Goal: Information Seeking & Learning: Learn about a topic

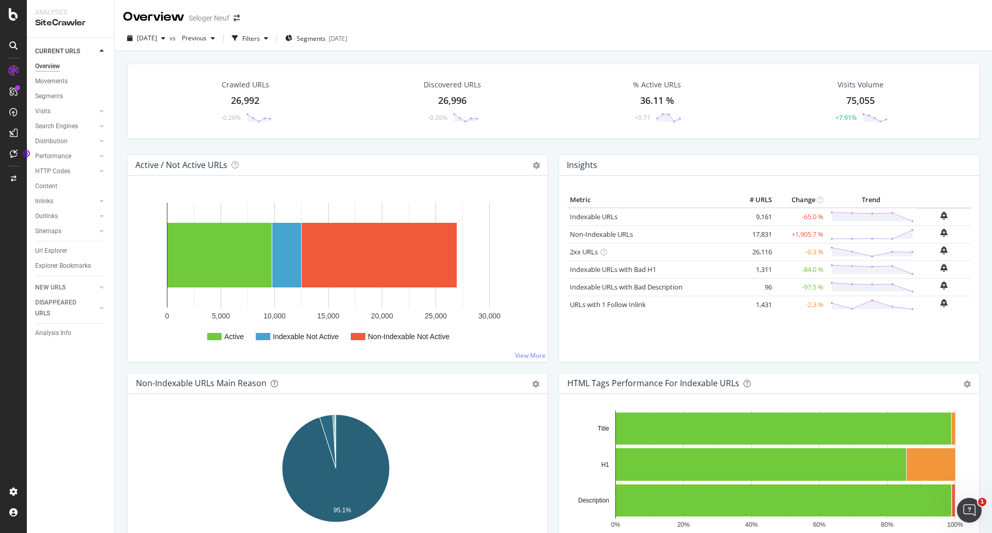
scroll to position [501, 0]
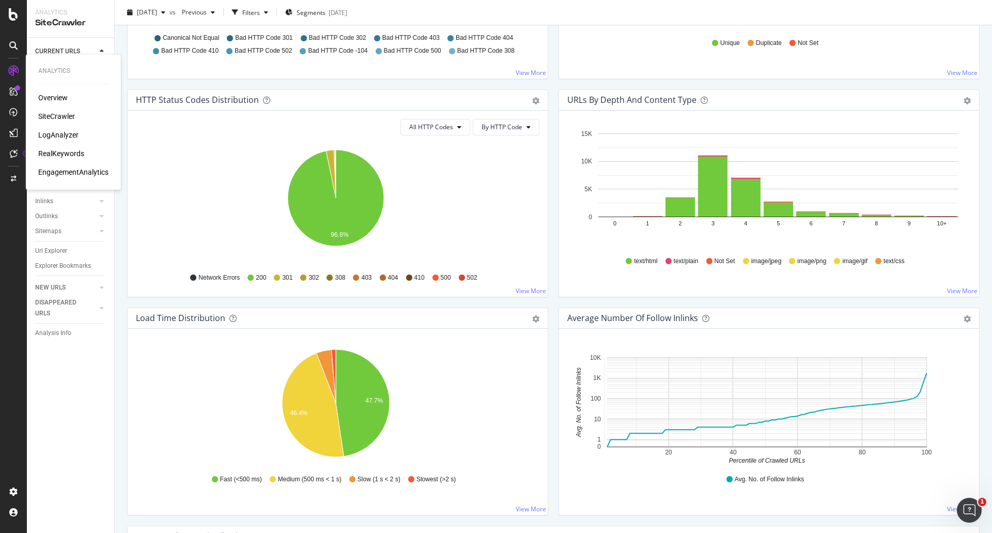
click at [57, 134] on div "LogAnalyzer" at bounding box center [58, 135] width 40 height 10
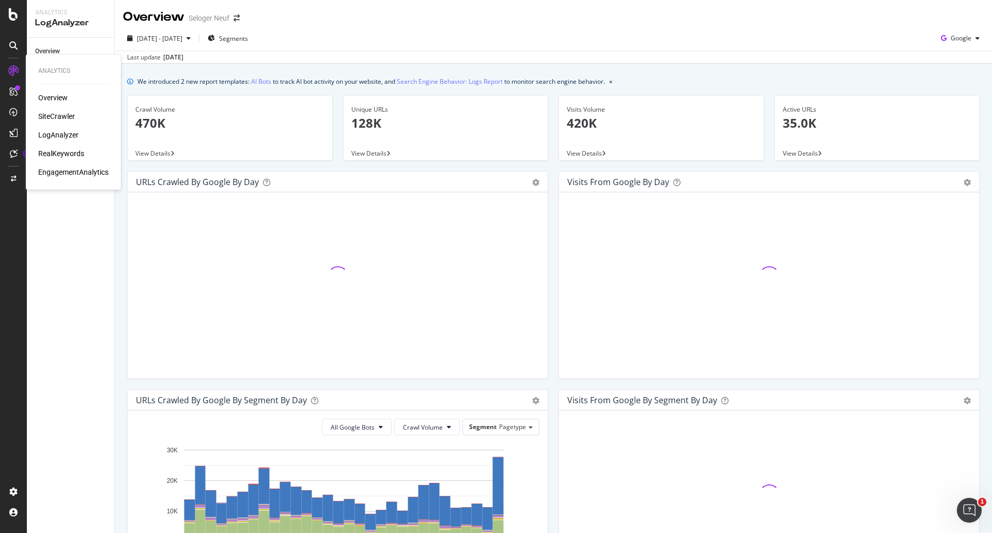
click at [48, 112] on div "SiteCrawler" at bounding box center [56, 116] width 37 height 10
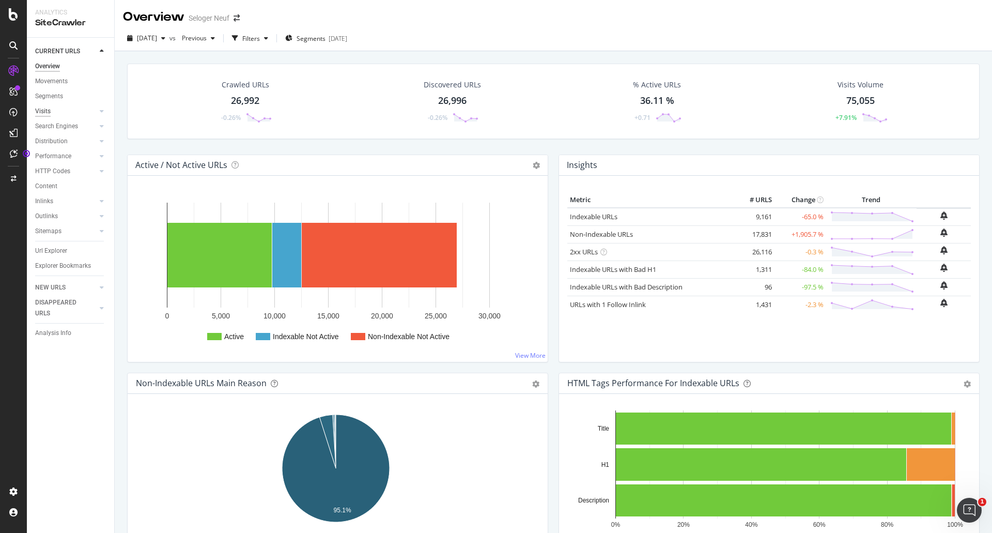
click at [42, 111] on div "Visits" at bounding box center [42, 111] width 15 height 11
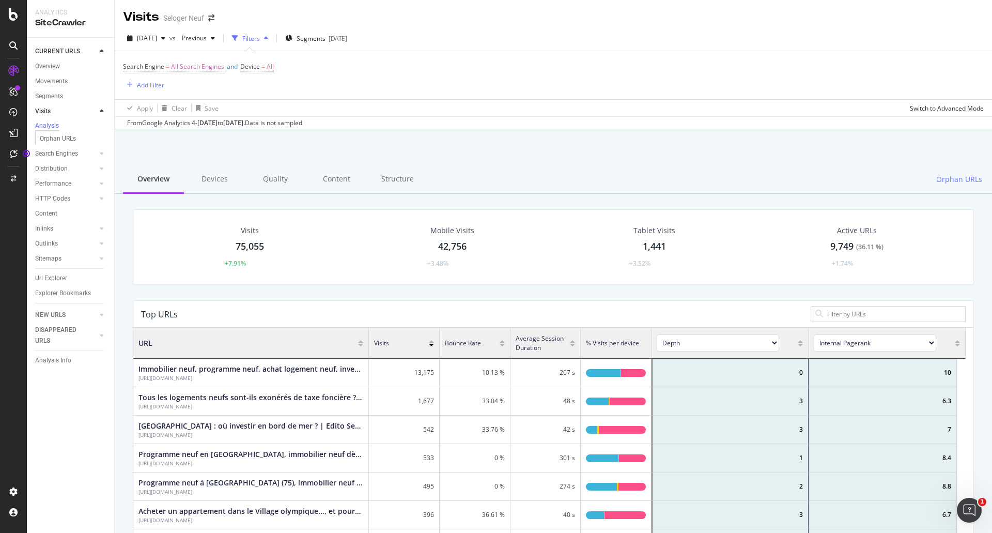
scroll to position [8, 8]
click at [48, 97] on div "Segments" at bounding box center [49, 96] width 28 height 11
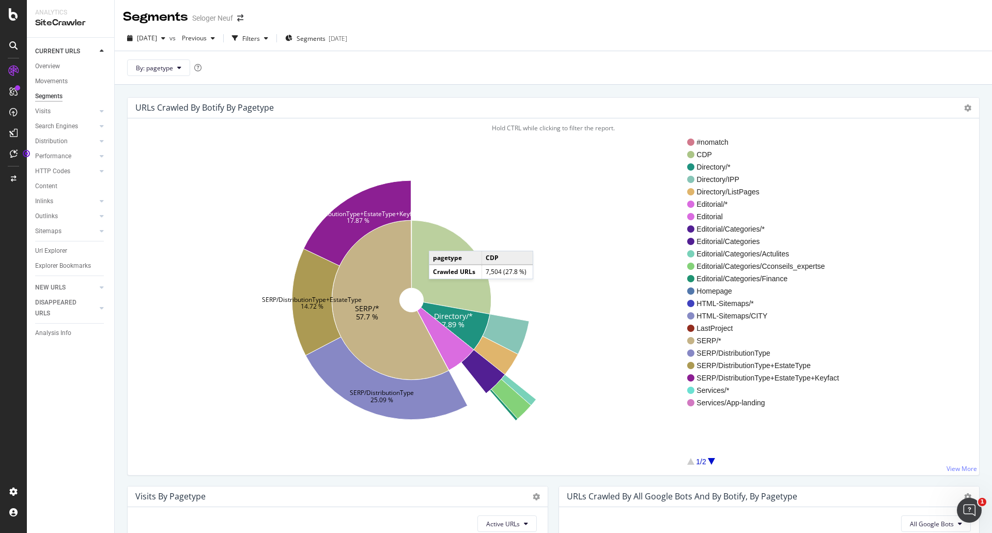
click at [439, 240] on icon at bounding box center [452, 266] width 80 height 93
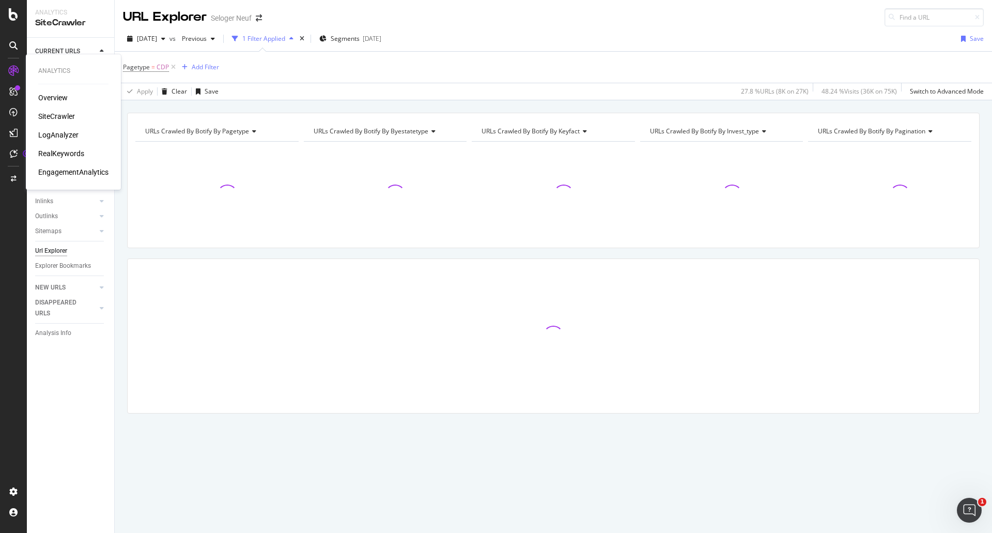
click at [55, 134] on div "LogAnalyzer" at bounding box center [58, 135] width 40 height 10
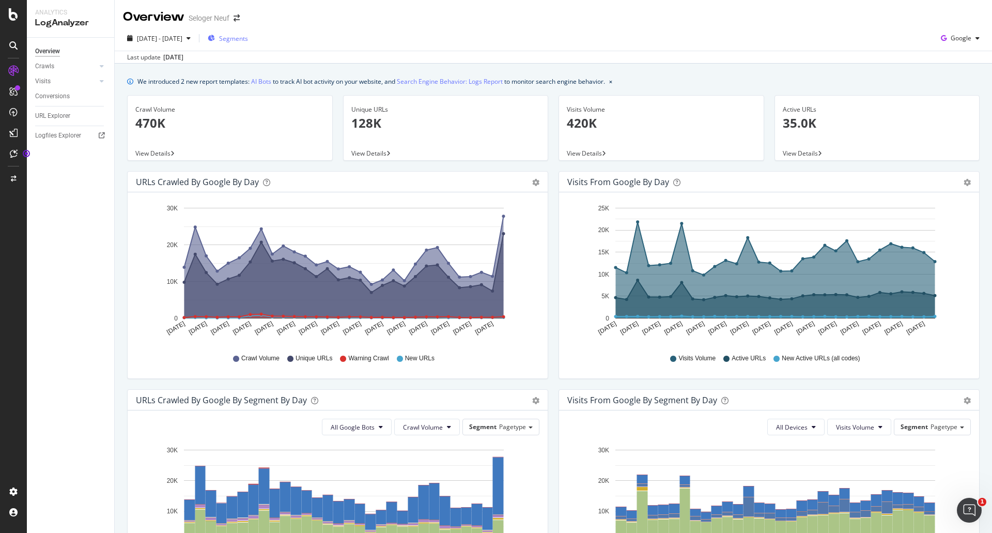
click at [248, 42] on span "Segments" at bounding box center [233, 38] width 29 height 9
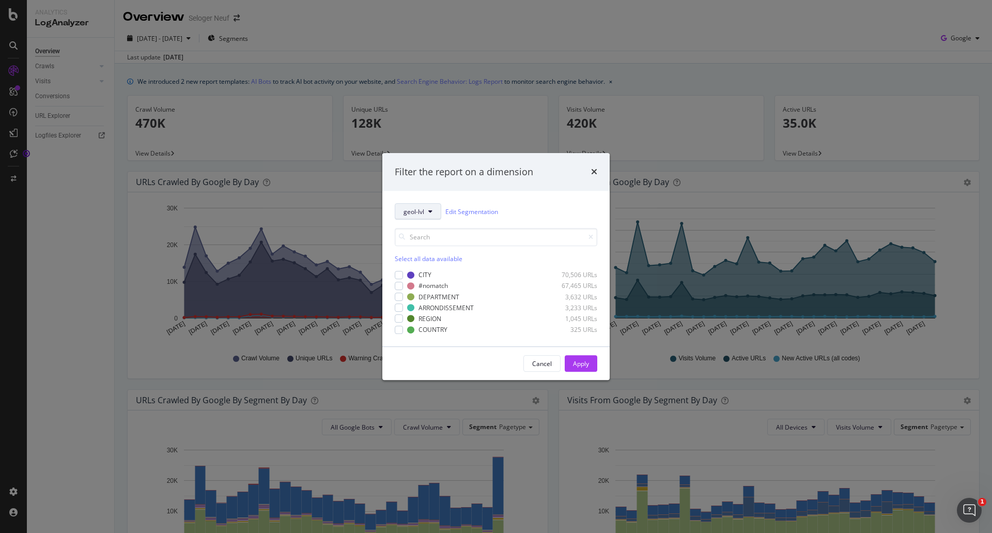
click at [426, 213] on button "geol-lvl" at bounding box center [418, 211] width 46 height 17
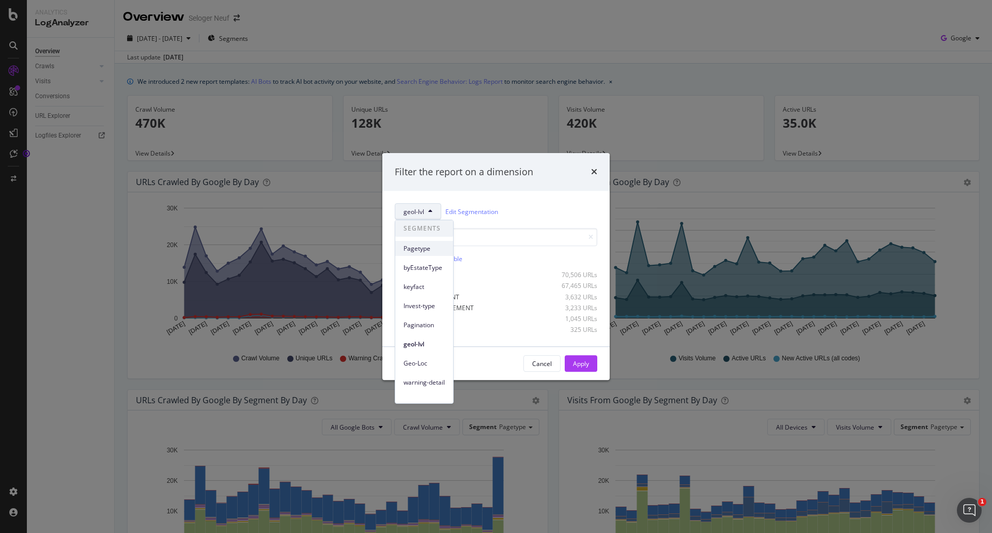
click at [420, 247] on span "Pagetype" at bounding box center [423, 248] width 41 height 9
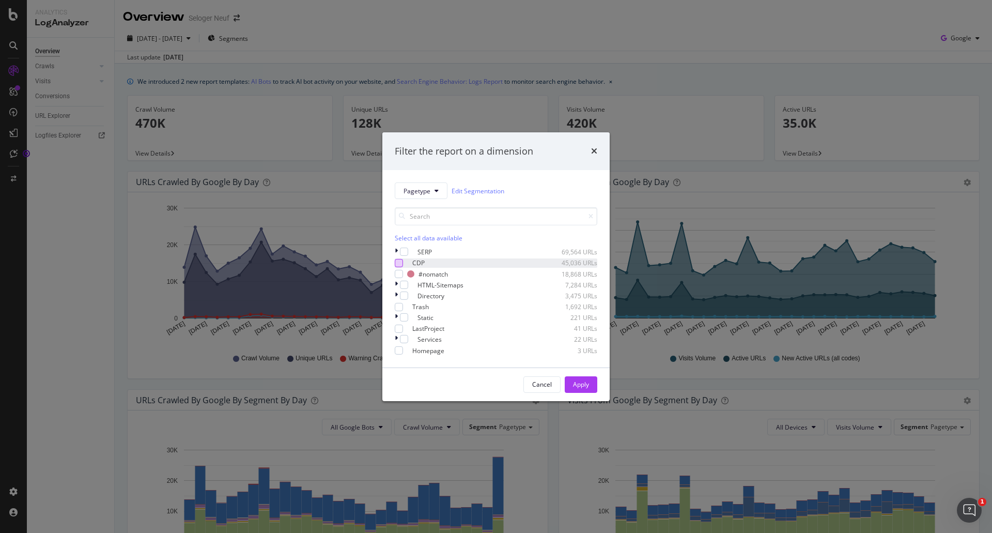
click at [403, 259] on div "modal" at bounding box center [399, 263] width 8 height 8
click at [578, 388] on div "Apply" at bounding box center [581, 384] width 16 height 9
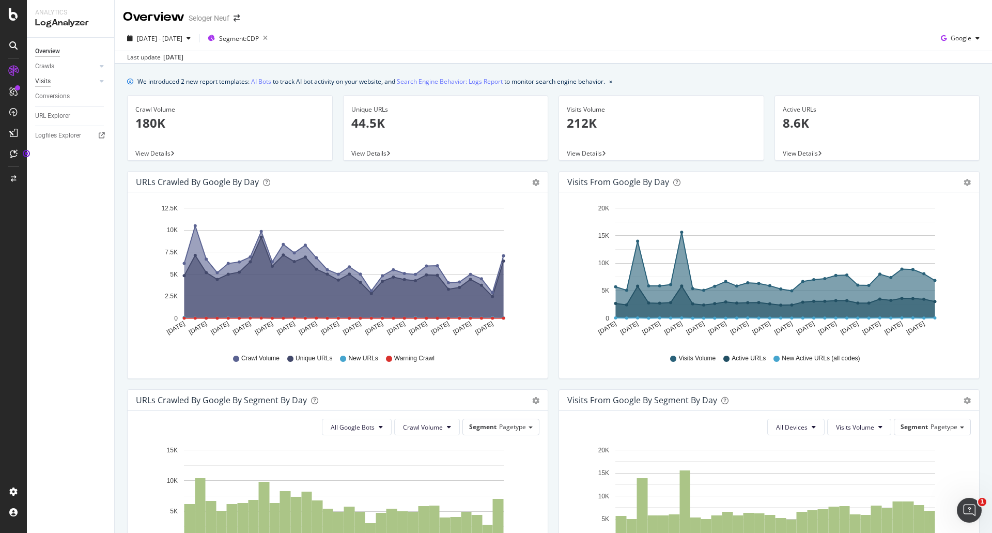
click at [45, 84] on div "Visits" at bounding box center [42, 81] width 15 height 11
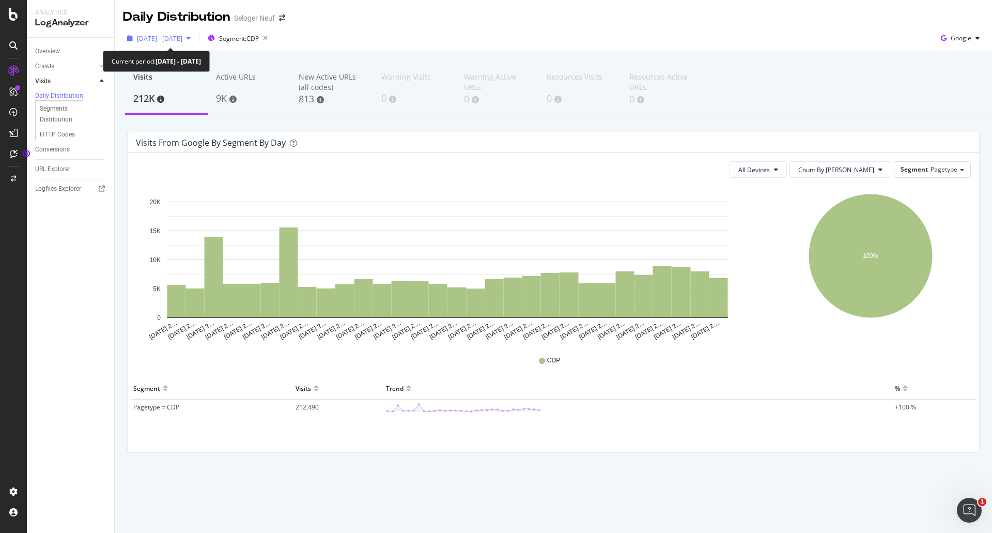
click at [182, 42] on span "[DATE] - [DATE]" at bounding box center [159, 38] width 45 height 9
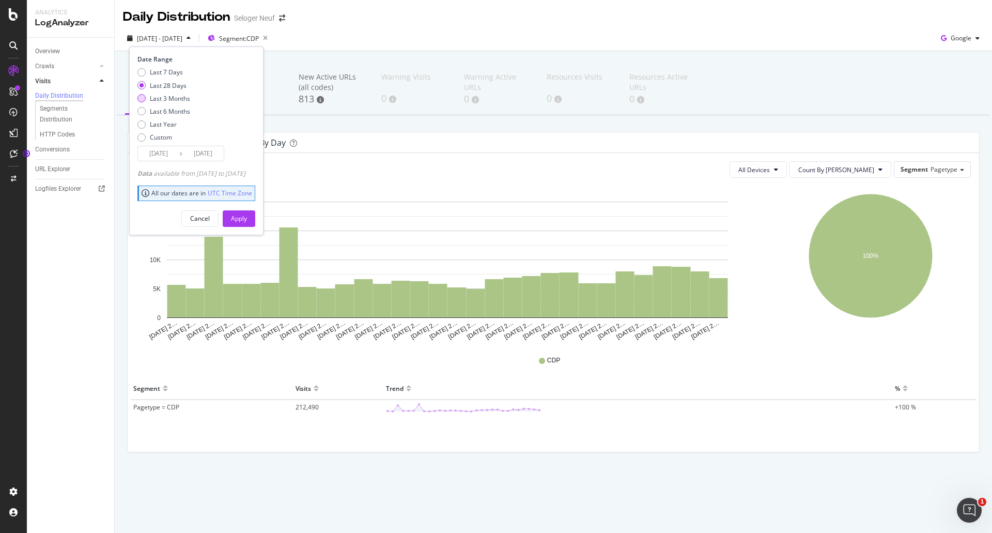
click at [142, 98] on div "Last 3 Months" at bounding box center [141, 98] width 8 height 8
type input "[DATE]"
click at [247, 216] on div "Apply" at bounding box center [239, 218] width 16 height 9
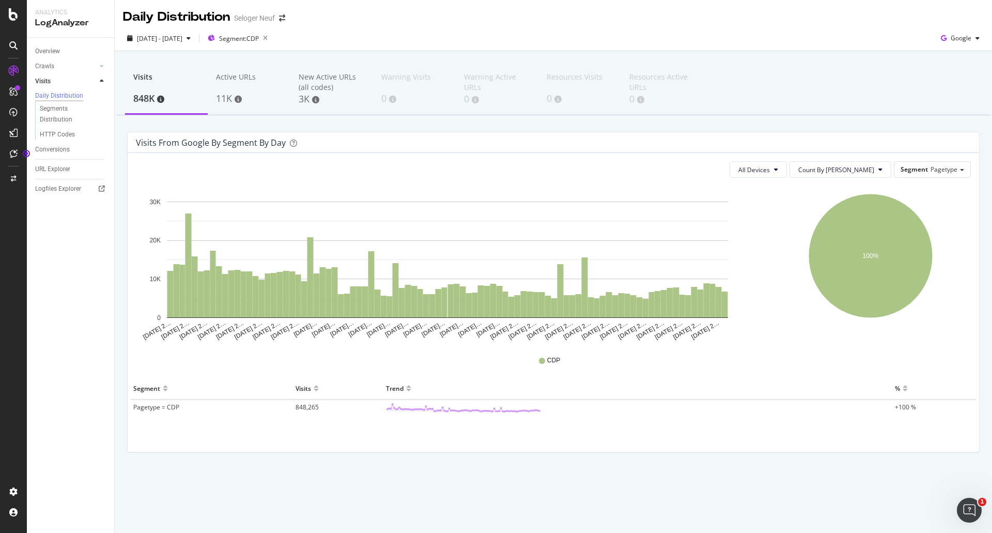
click at [67, 330] on div "Overview Crawls Daily Distribution Segments Distribution HTTP Codes Resources V…" at bounding box center [70, 285] width 87 height 495
click at [56, 114] on div "SiteCrawler" at bounding box center [56, 116] width 37 height 10
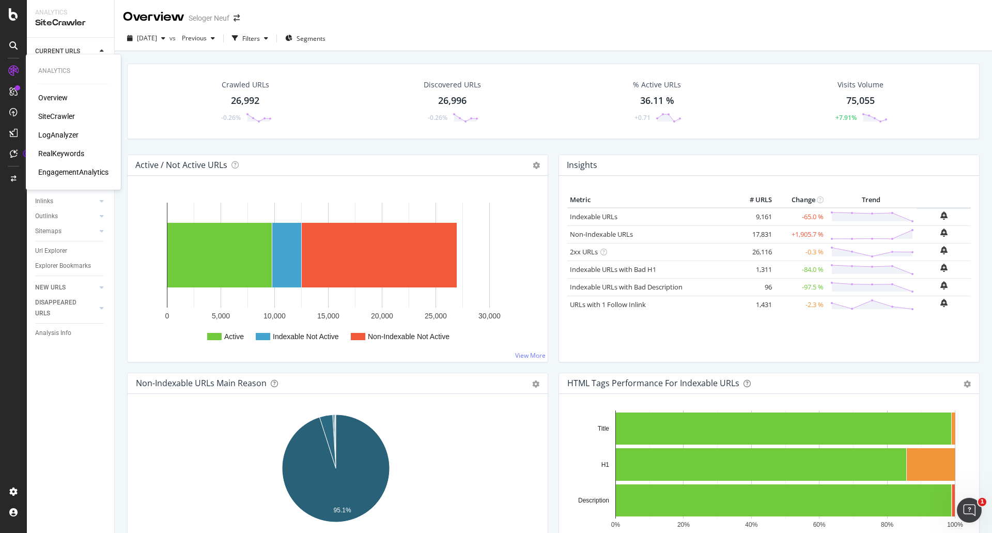
click at [57, 131] on div "LogAnalyzer" at bounding box center [58, 135] width 40 height 10
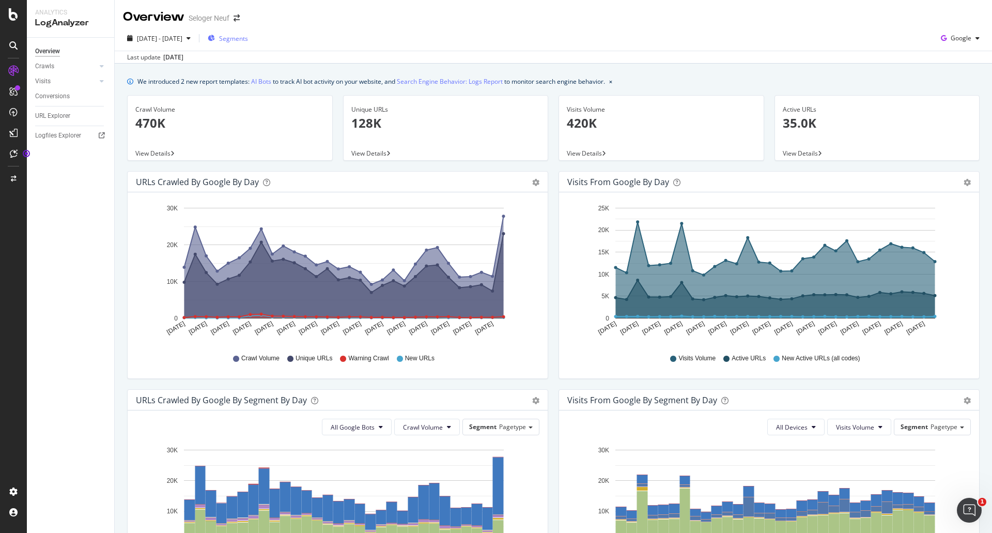
click at [248, 41] on span "Segments" at bounding box center [233, 38] width 29 height 9
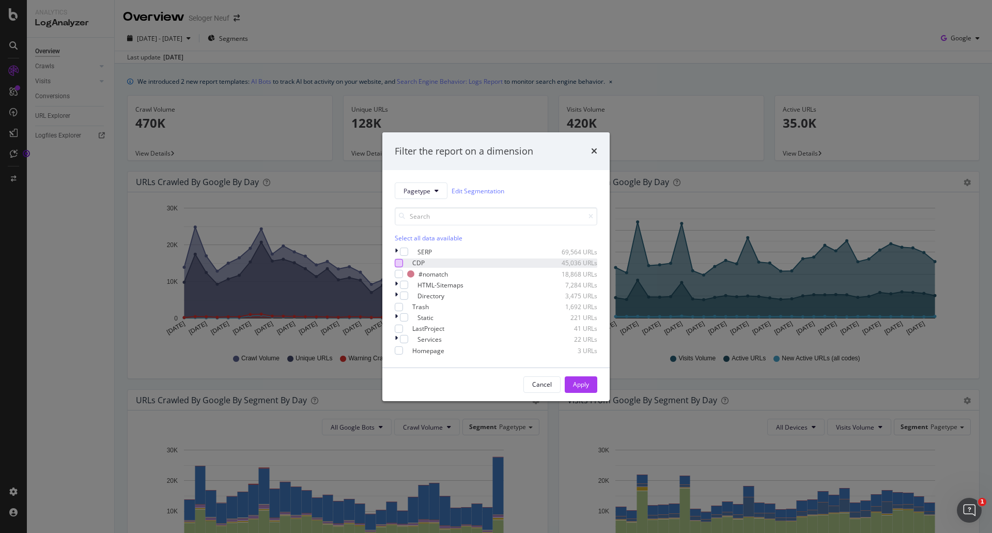
click at [403, 259] on div "modal" at bounding box center [399, 263] width 8 height 8
click at [575, 387] on div "Apply" at bounding box center [581, 384] width 16 height 9
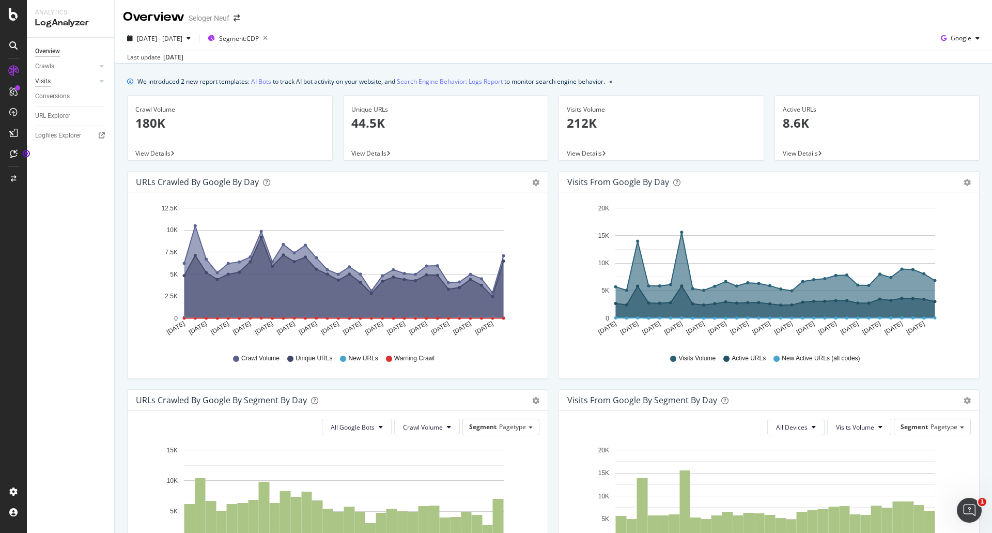
click at [44, 81] on div "Visits" at bounding box center [42, 81] width 15 height 11
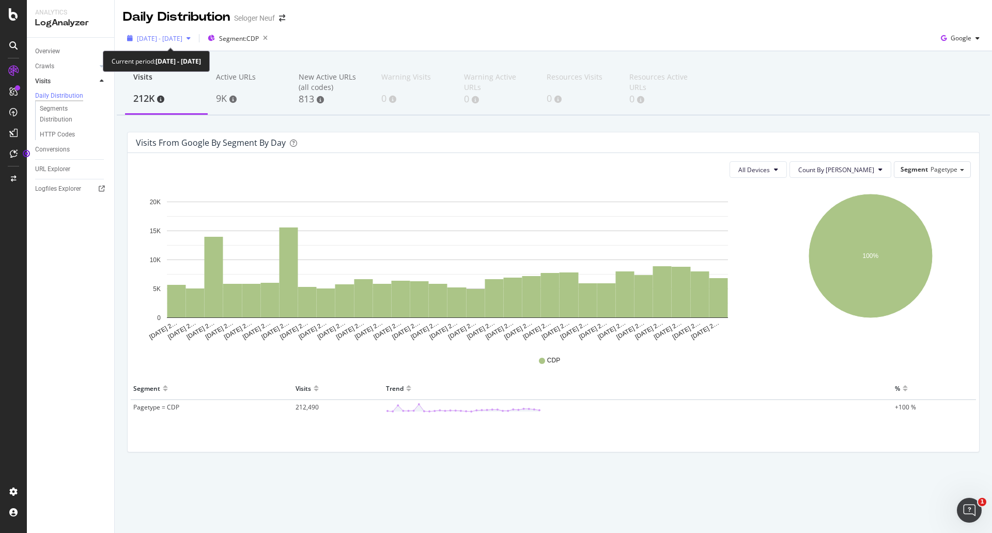
click at [182, 38] on span "[DATE] - [DATE]" at bounding box center [159, 38] width 45 height 9
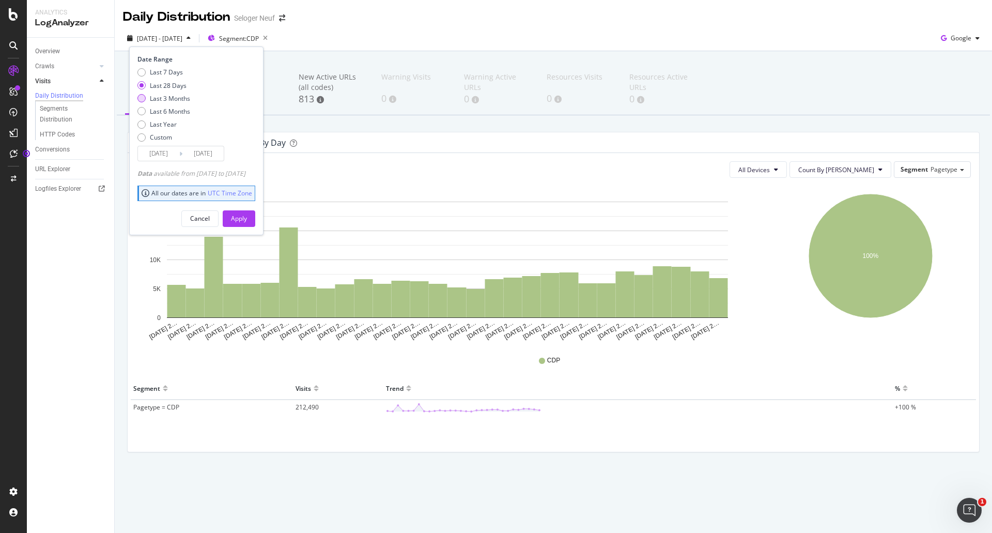
click at [138, 98] on div "Last 3 Months" at bounding box center [141, 98] width 8 height 8
type input "[DATE]"
click at [247, 219] on div "Apply" at bounding box center [239, 218] width 16 height 9
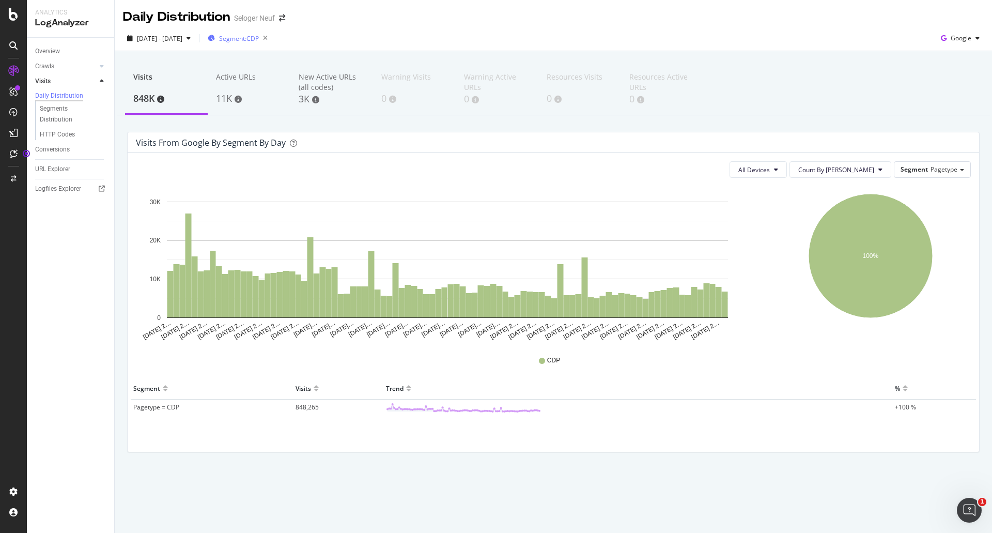
click at [255, 33] on div "Segment: CDP" at bounding box center [240, 38] width 64 height 14
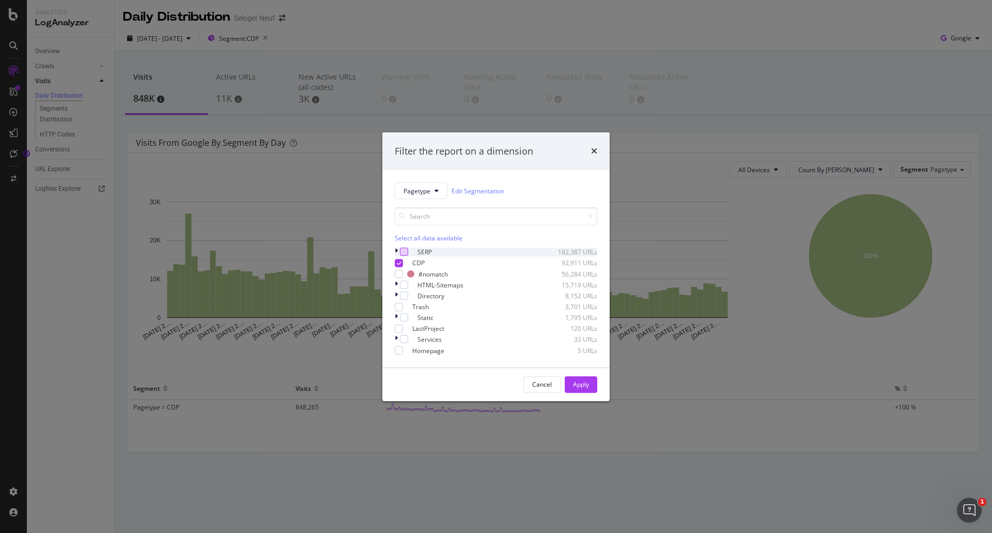
click at [404, 247] on div "modal" at bounding box center [404, 251] width 8 height 8
click at [401, 260] on icon "modal" at bounding box center [399, 262] width 5 height 5
click at [580, 387] on div "Apply" at bounding box center [581, 384] width 16 height 9
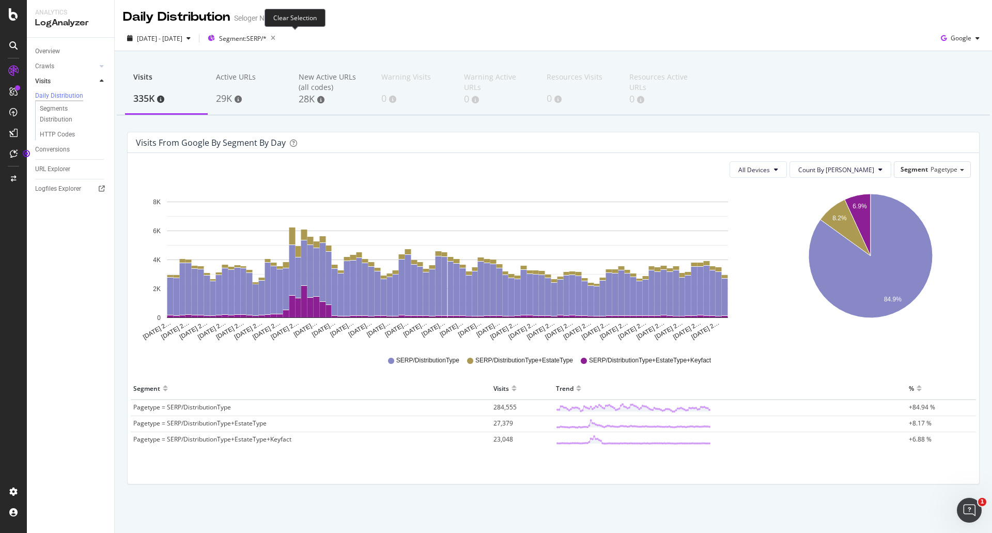
click at [279, 40] on icon "button" at bounding box center [273, 38] width 13 height 14
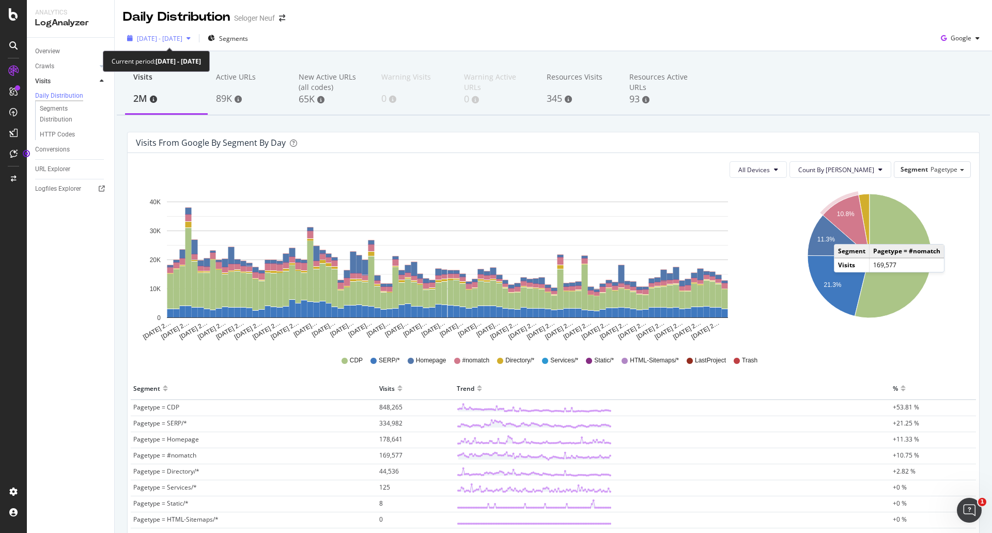
click at [182, 36] on span "[DATE] - [DATE]" at bounding box center [159, 38] width 45 height 9
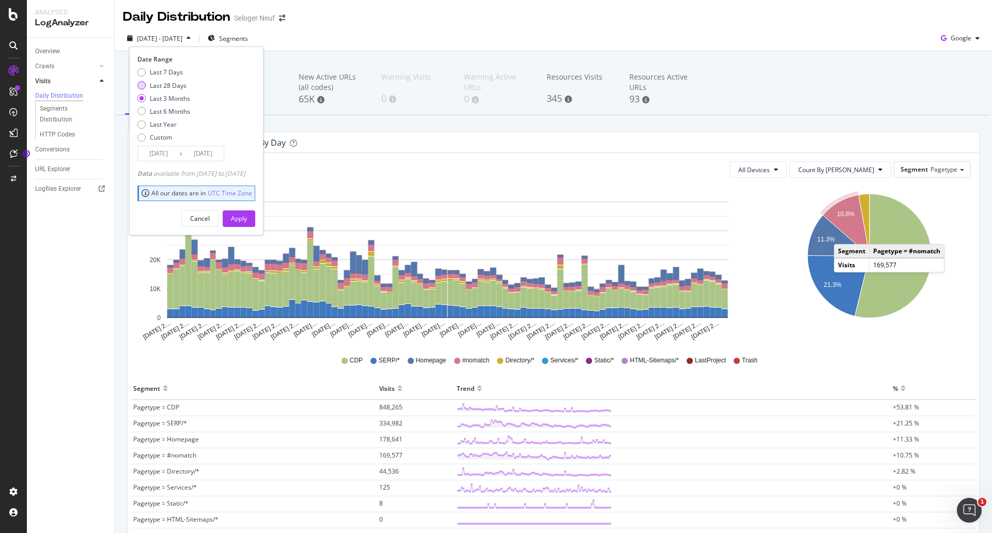
click at [142, 87] on div "Last 28 Days" at bounding box center [141, 85] width 8 height 8
type input "[DATE]"
click at [247, 217] on div "Apply" at bounding box center [239, 218] width 16 height 9
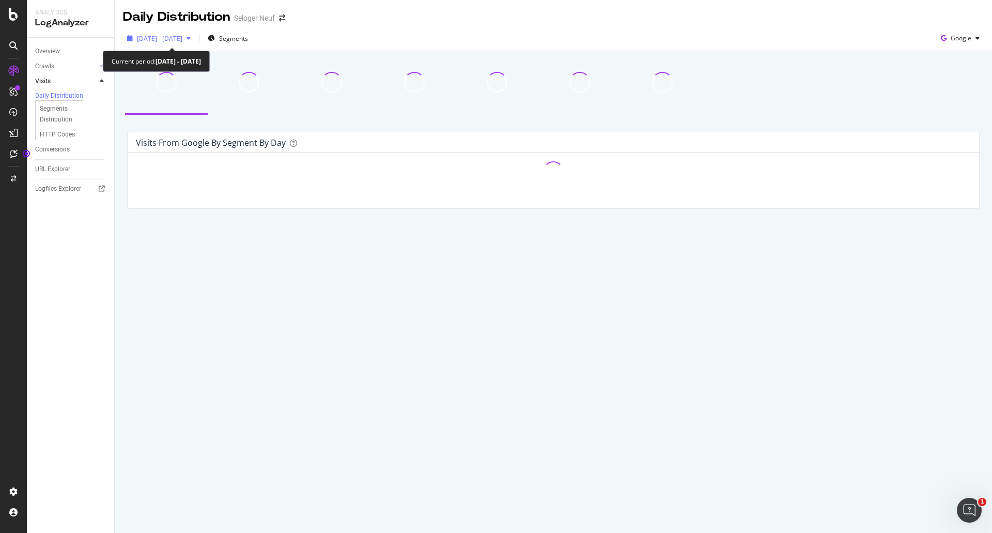
click at [191, 39] on icon "button" at bounding box center [188, 38] width 4 height 6
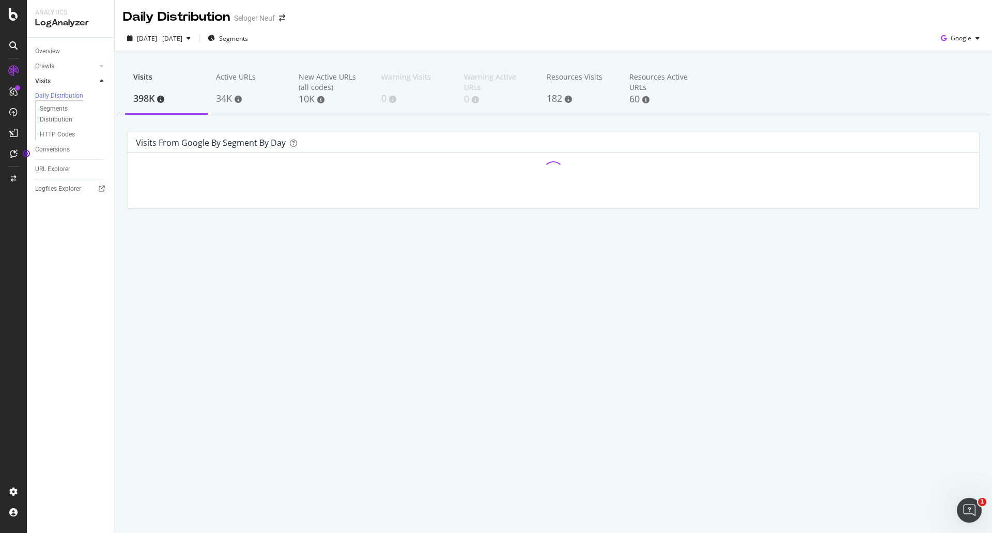
click at [147, 424] on div "Daily Distribution Seloger Neuf [DATE] - [DATE] Segments Google Visits 398K Act…" at bounding box center [553, 266] width 877 height 533
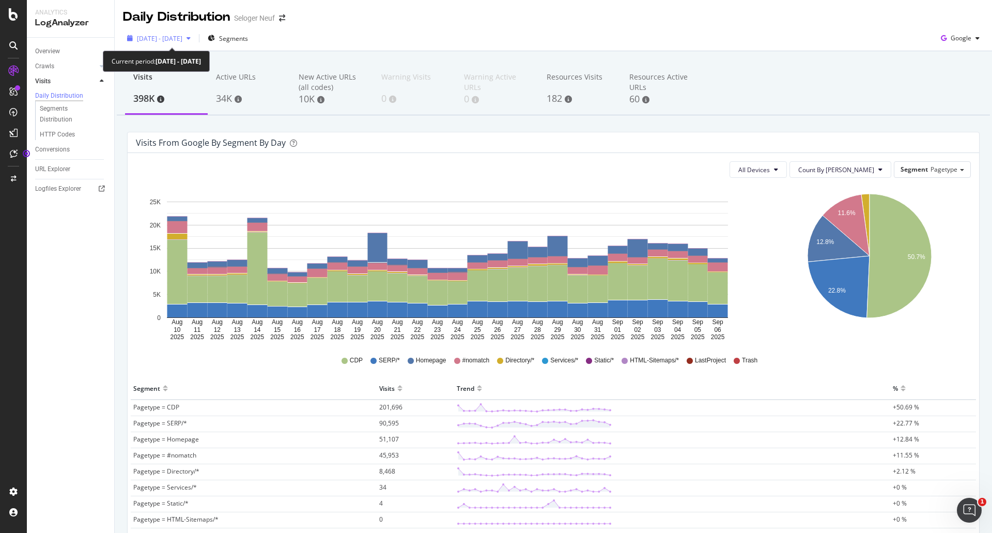
click at [195, 33] on div "[DATE] - [DATE]" at bounding box center [159, 37] width 72 height 15
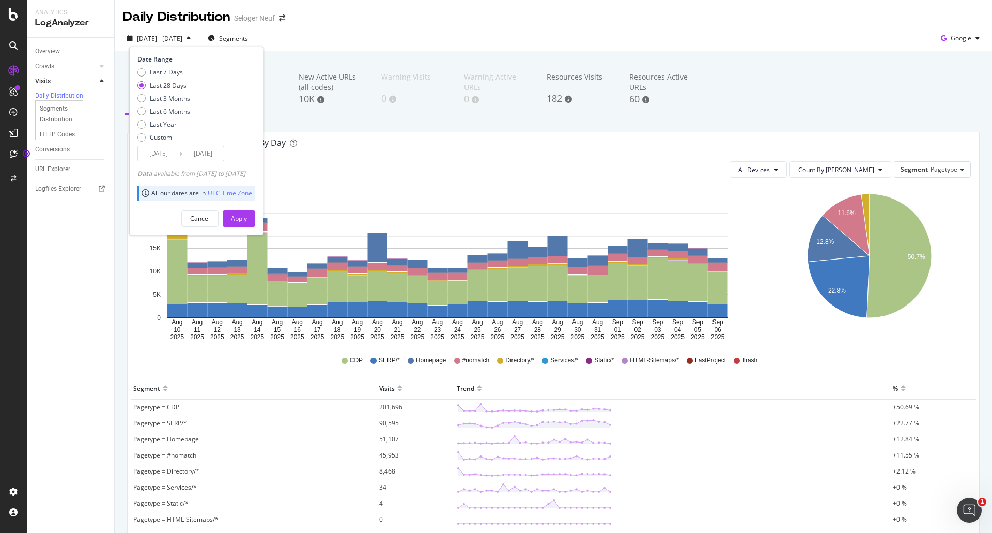
click at [161, 152] on input "[DATE]" at bounding box center [158, 153] width 41 height 14
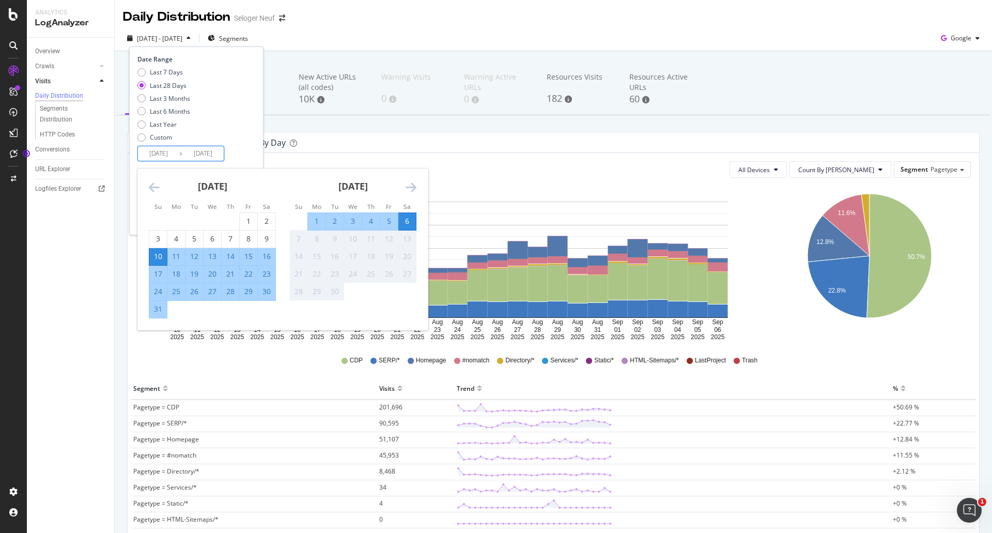
click at [153, 183] on icon "Move backward to switch to the previous month." at bounding box center [154, 187] width 11 height 12
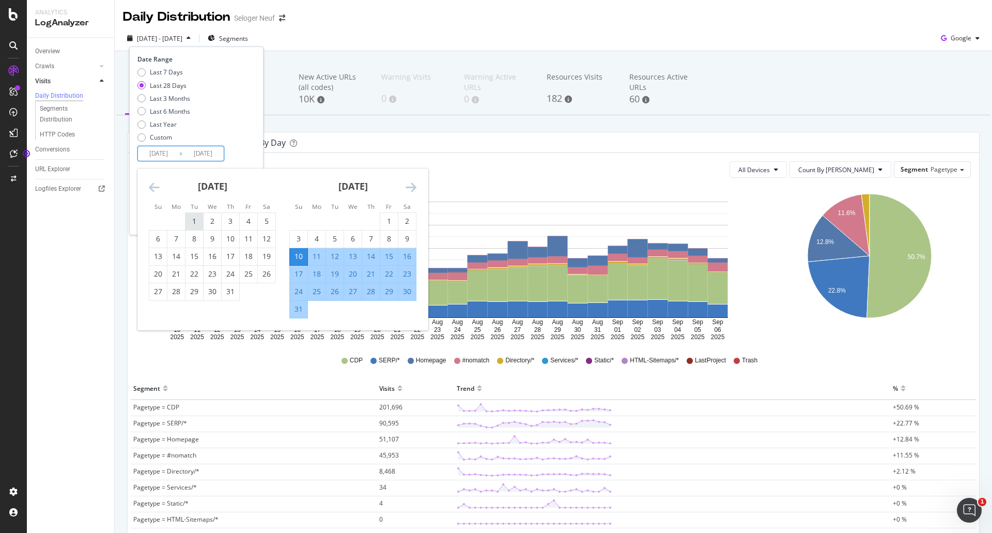
click at [191, 220] on div "1" at bounding box center [194, 221] width 18 height 10
type input "[DATE]"
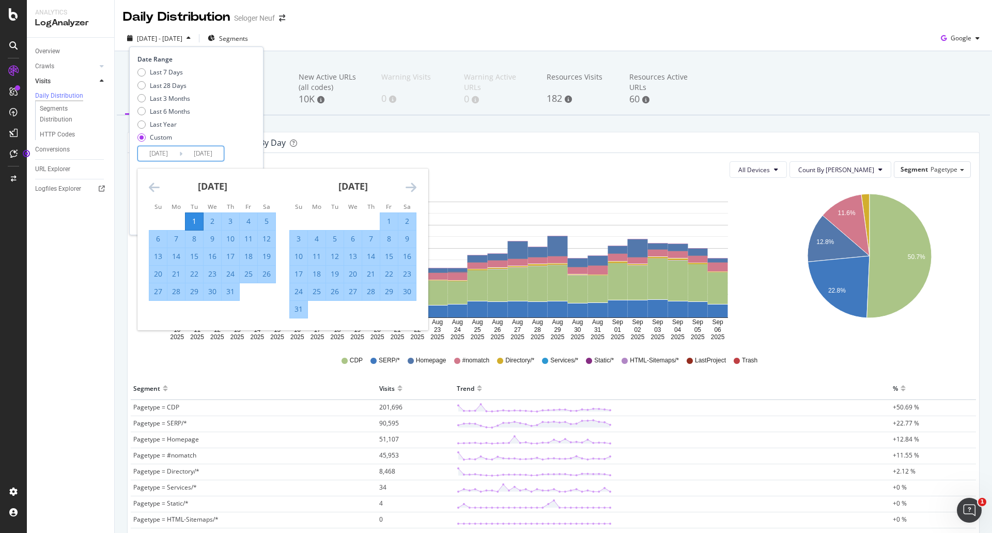
click at [230, 293] on div "31" at bounding box center [231, 291] width 18 height 10
type input "[DATE]"
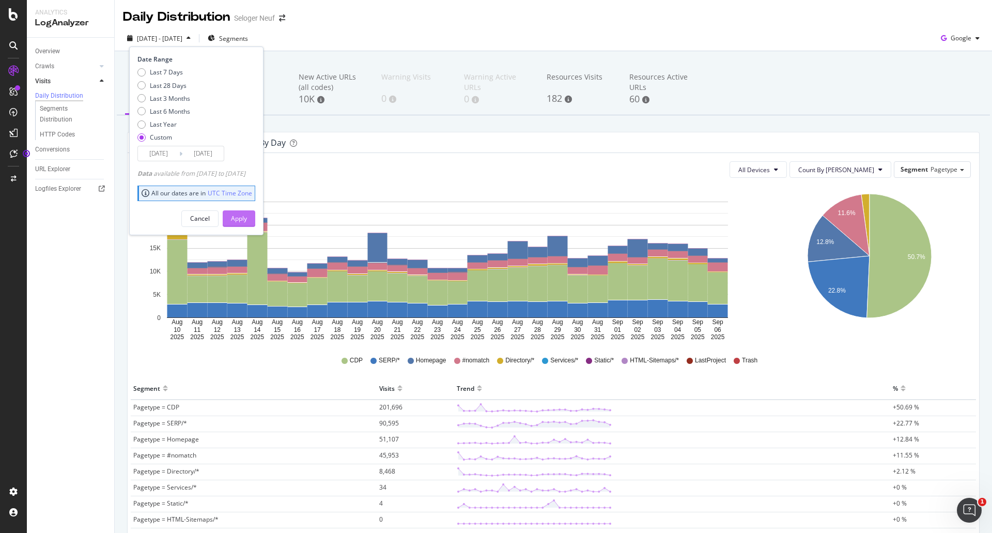
click at [247, 219] on div "Apply" at bounding box center [239, 218] width 16 height 9
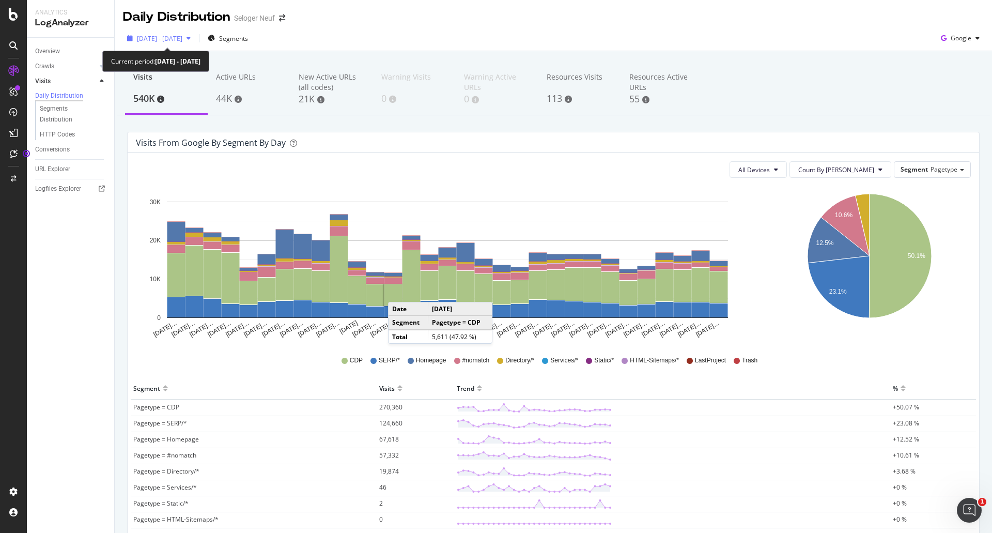
click at [173, 42] on span "[DATE] - [DATE]" at bounding box center [159, 38] width 45 height 9
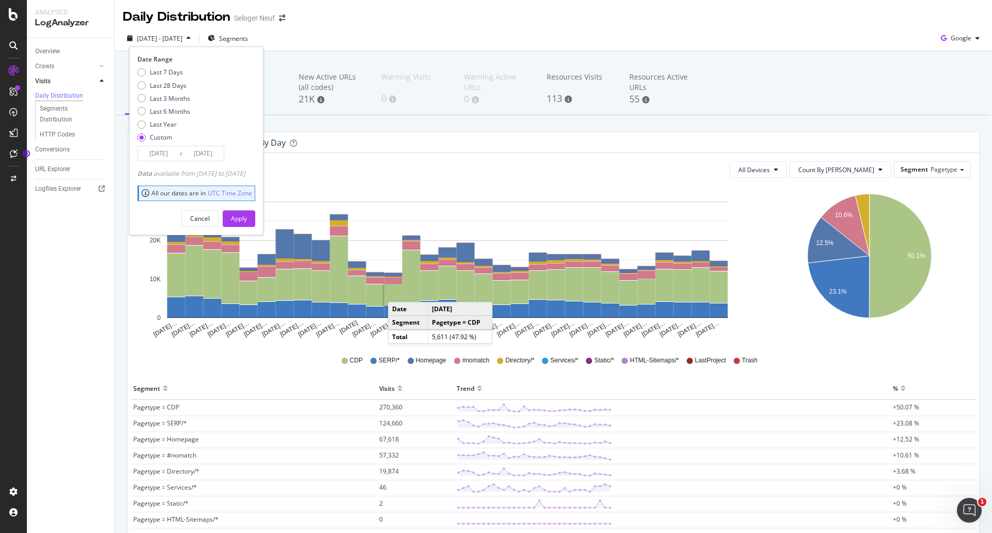
click at [155, 152] on input "[DATE]" at bounding box center [158, 153] width 41 height 14
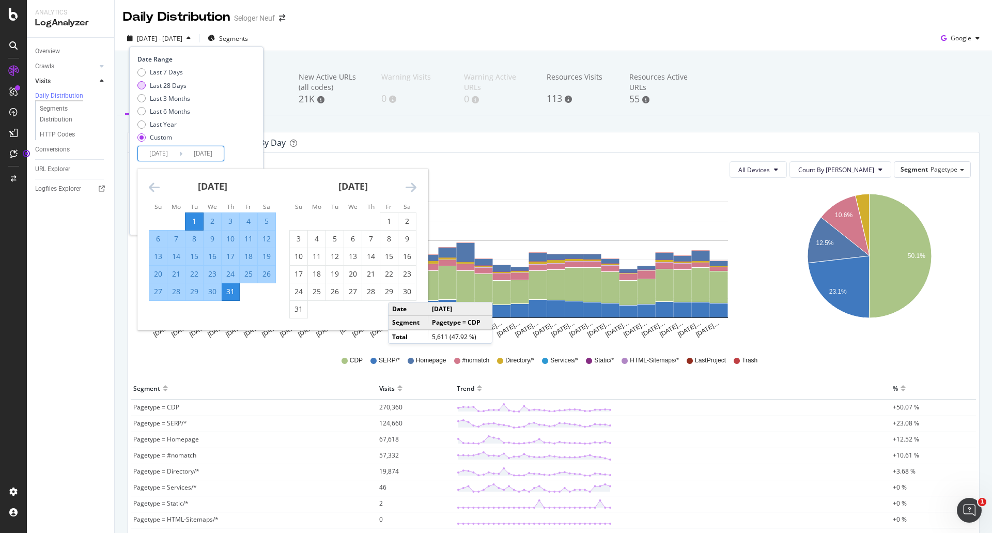
click at [141, 85] on div "Last 28 Days" at bounding box center [141, 85] width 8 height 8
type input "[DATE]"
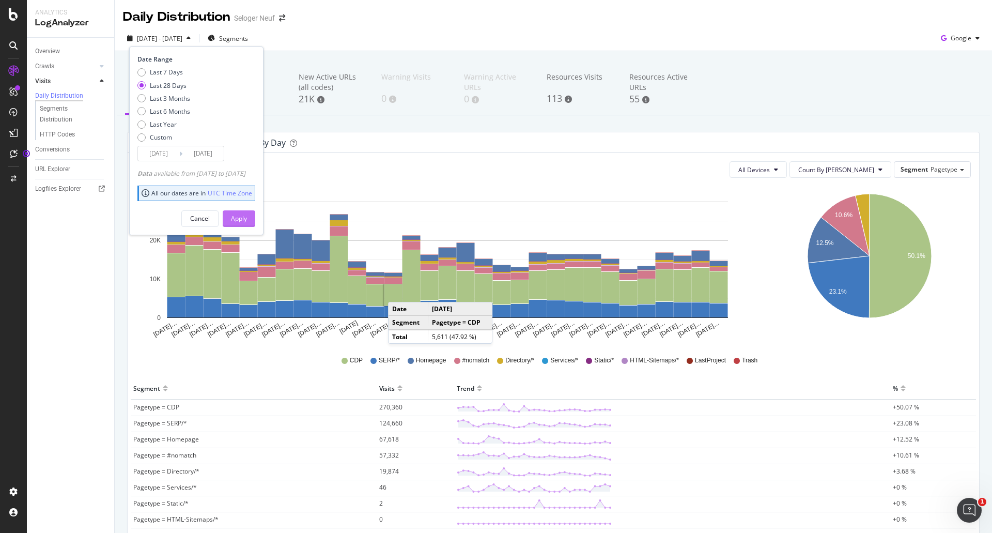
click at [247, 219] on div "Apply" at bounding box center [239, 218] width 16 height 9
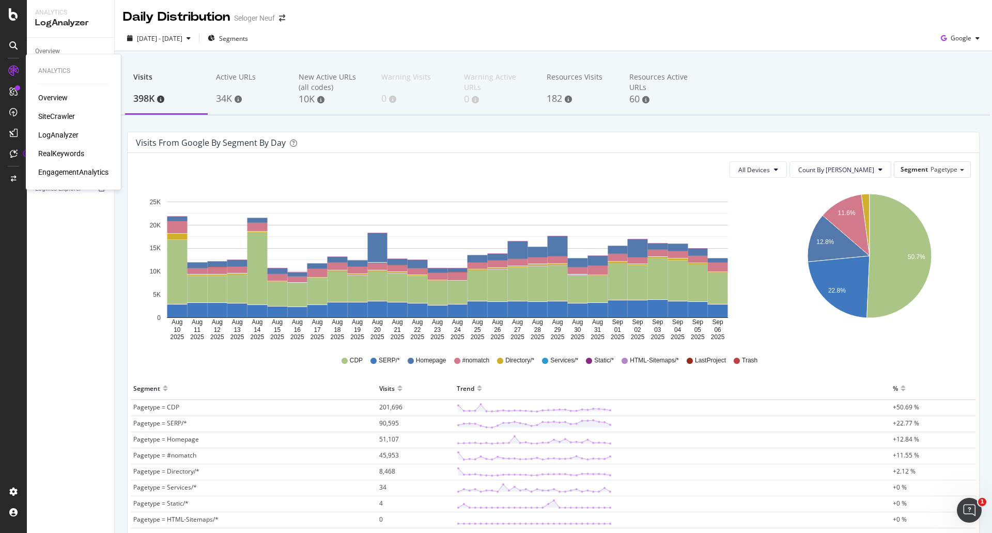
click at [55, 113] on div "SiteCrawler" at bounding box center [56, 116] width 37 height 10
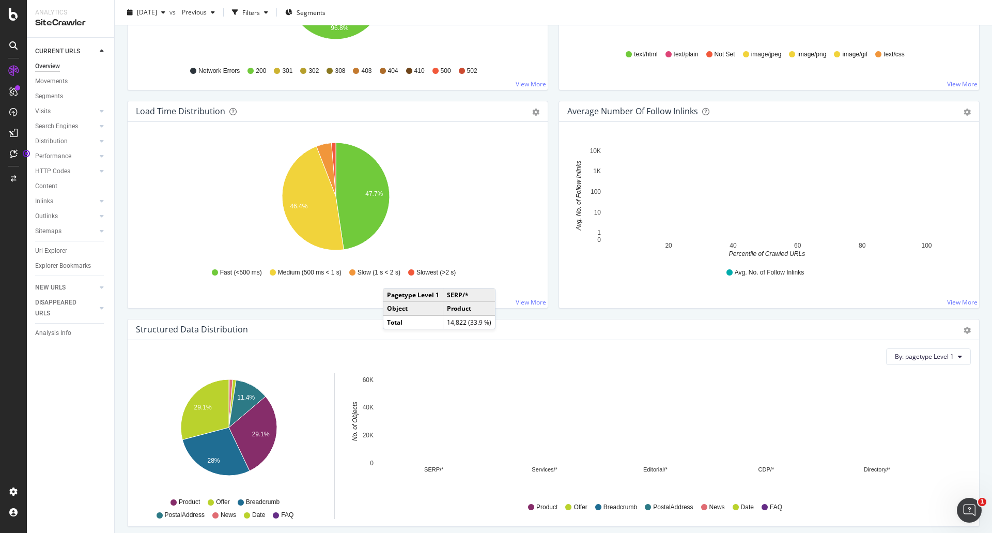
scroll to position [966, 0]
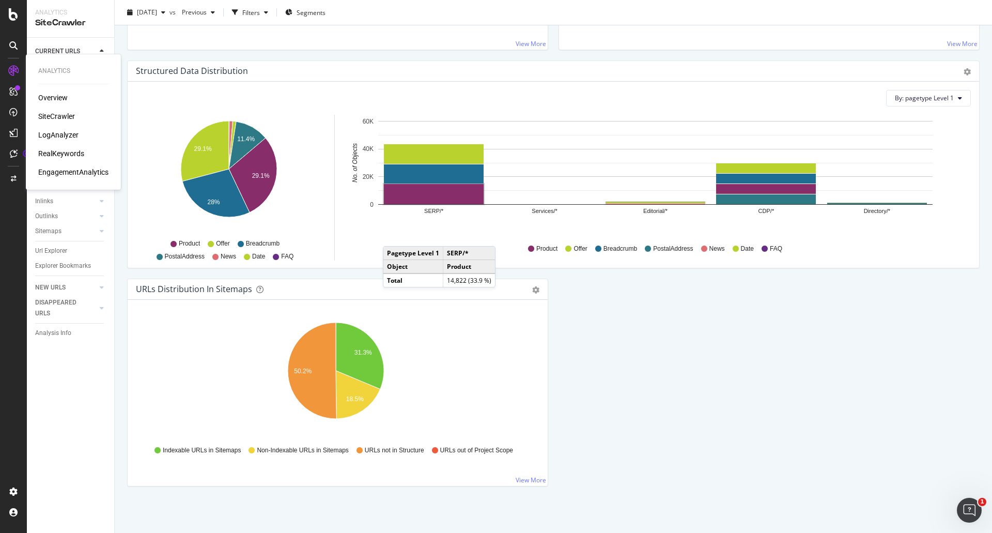
click at [54, 138] on div "LogAnalyzer" at bounding box center [58, 135] width 40 height 10
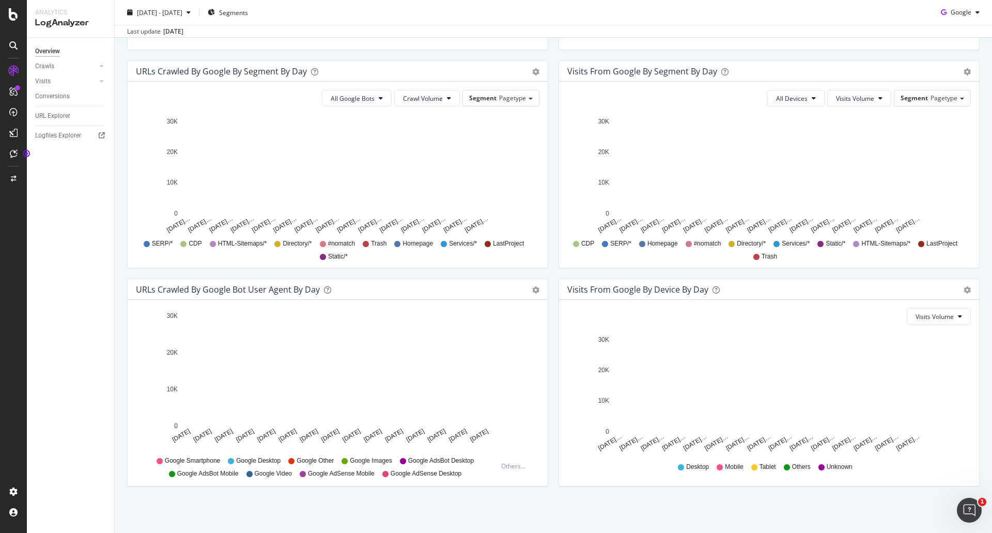
scroll to position [19, 0]
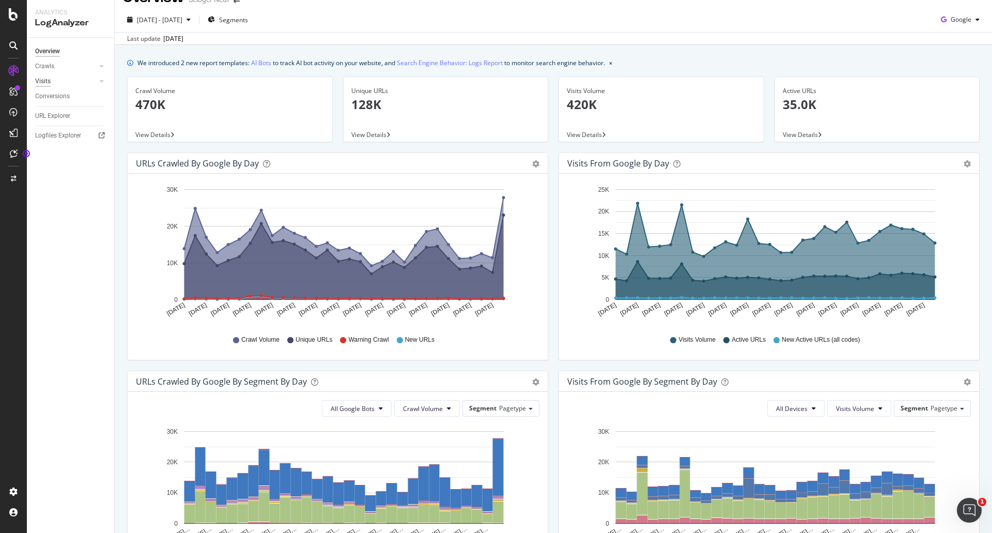
click at [40, 82] on div "Visits" at bounding box center [42, 81] width 15 height 11
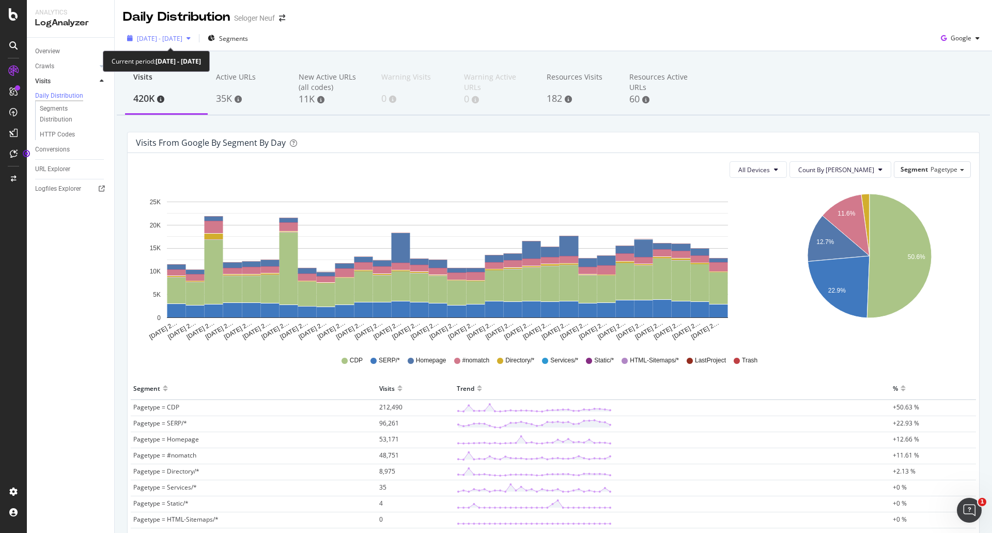
click at [182, 41] on span "[DATE] - [DATE]" at bounding box center [159, 38] width 45 height 9
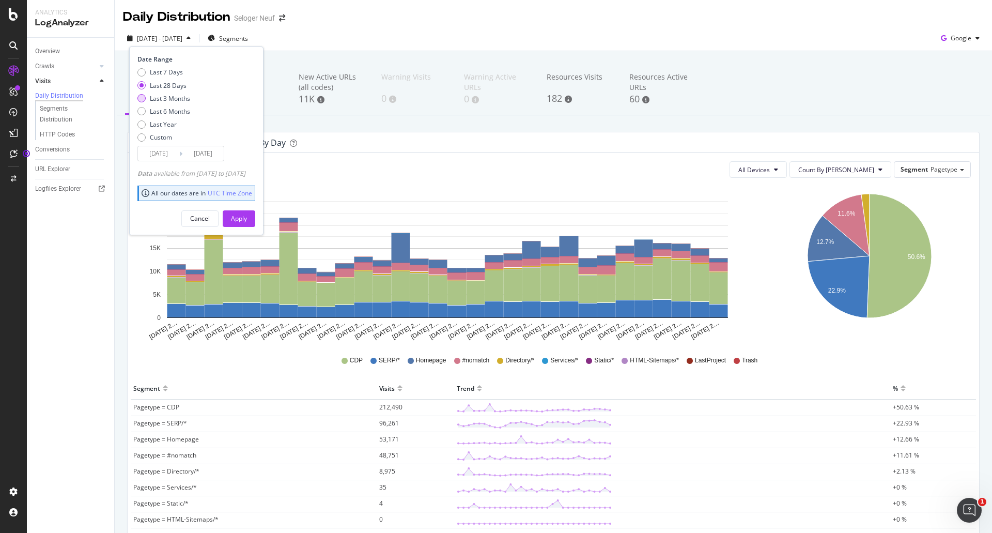
click at [159, 96] on div "Last 3 Months" at bounding box center [170, 98] width 40 height 9
type input "[DATE]"
click at [255, 217] on button "Apply" at bounding box center [239, 218] width 33 height 17
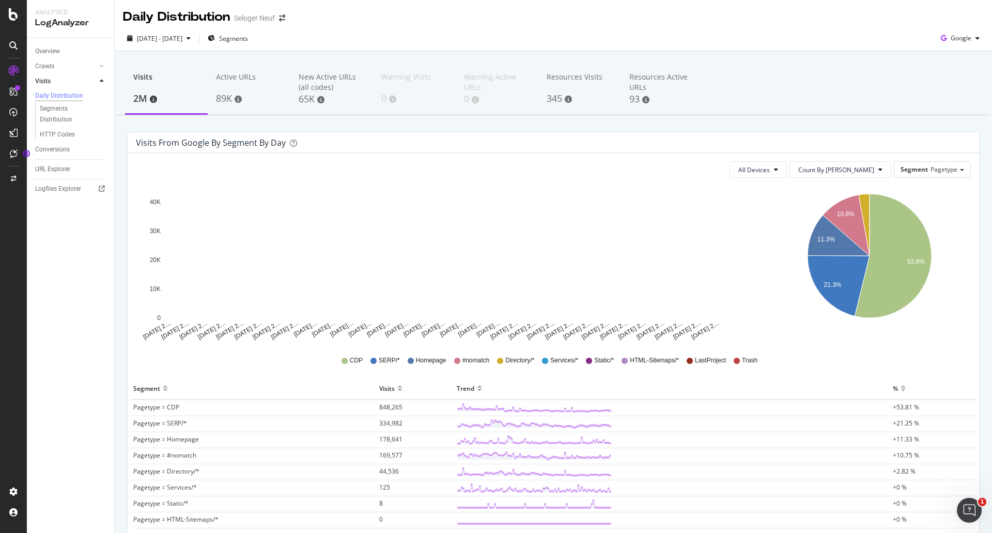
scroll to position [110, 0]
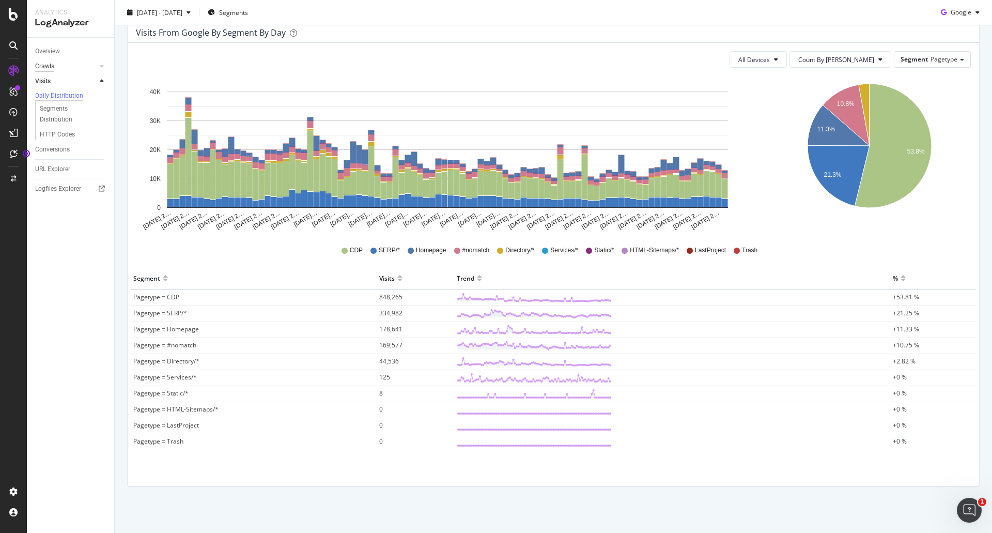
click at [46, 67] on div "Crawls" at bounding box center [44, 66] width 19 height 11
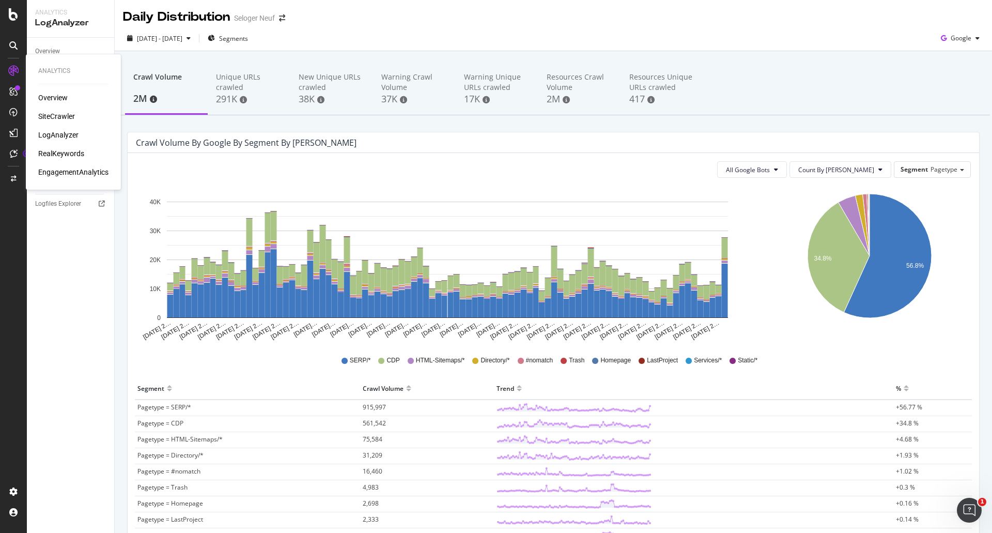
click at [59, 117] on div "SiteCrawler" at bounding box center [56, 116] width 37 height 10
